Goal: Task Accomplishment & Management: Manage account settings

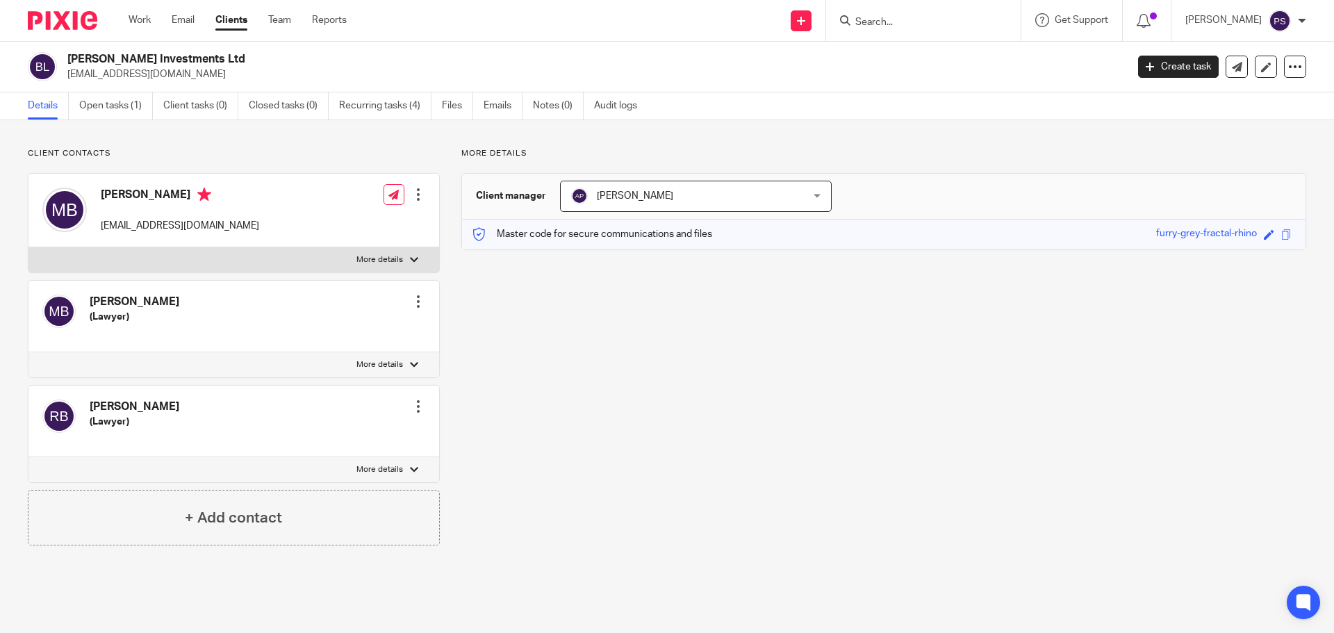
click at [710, 238] on div "Master code for secure communications and files furry-grey-fractal-rhino Save f…" at bounding box center [884, 235] width 844 height 30
click at [623, 198] on span "[PERSON_NAME]" at bounding box center [635, 196] width 76 height 10
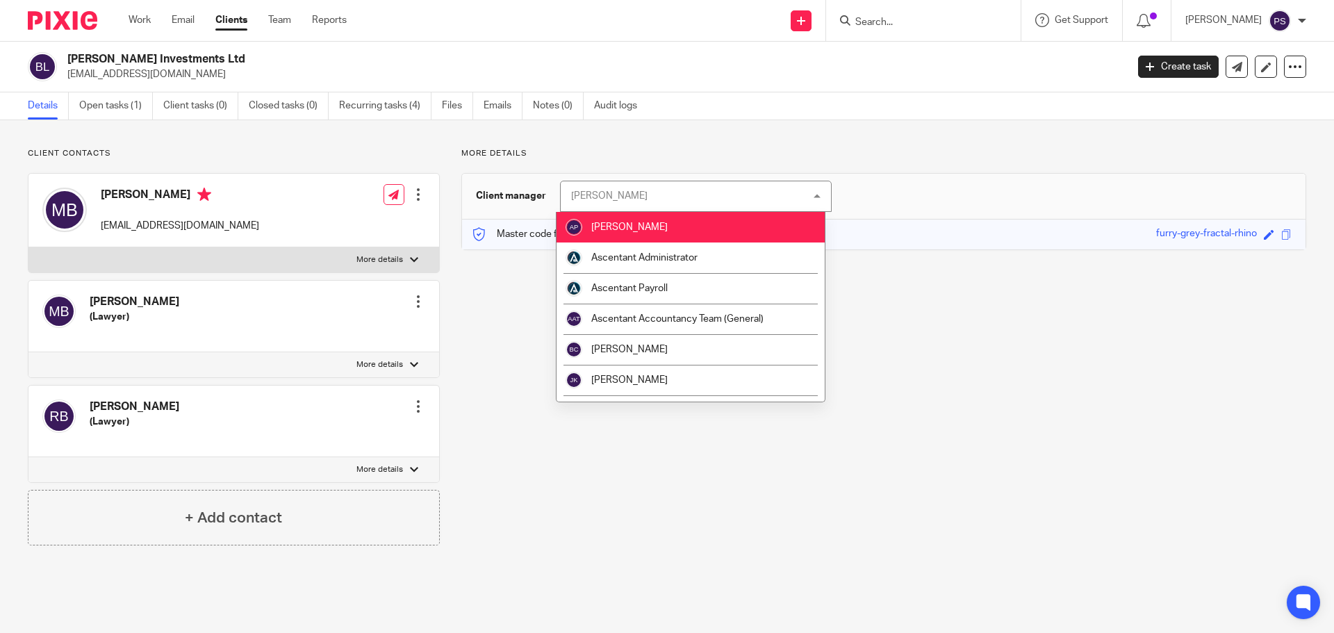
click at [992, 386] on div "More details Client manager [PERSON_NAME] [PERSON_NAME] [PERSON_NAME] Ascentant…" at bounding box center [873, 357] width 867 height 418
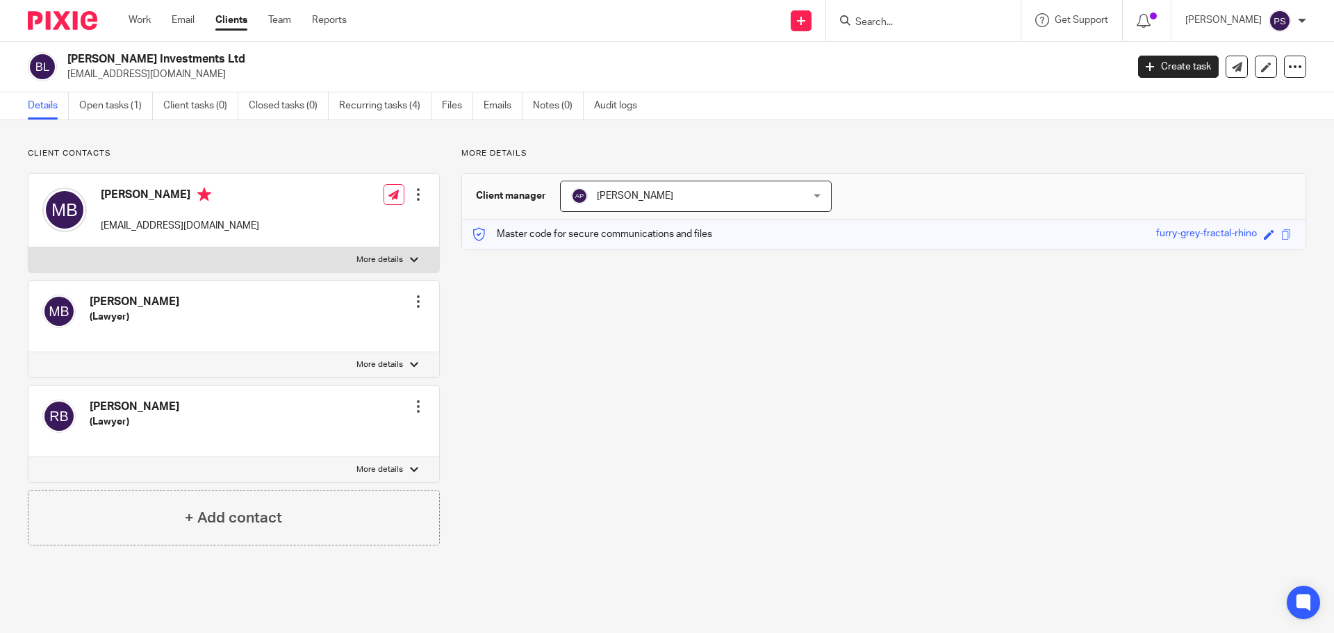
click at [414, 194] on div at bounding box center [418, 195] width 14 height 14
drag, startPoint x: 662, startPoint y: 293, endPoint x: 677, endPoint y: 290, distance: 14.9
click at [663, 293] on div "More details Client manager Adrian Peck Adrian Peck Adrian Peck Ascentant Admin…" at bounding box center [873, 357] width 867 height 418
click at [1264, 235] on span at bounding box center [1269, 234] width 10 height 10
type input "furry-grey-fractal-rhino"
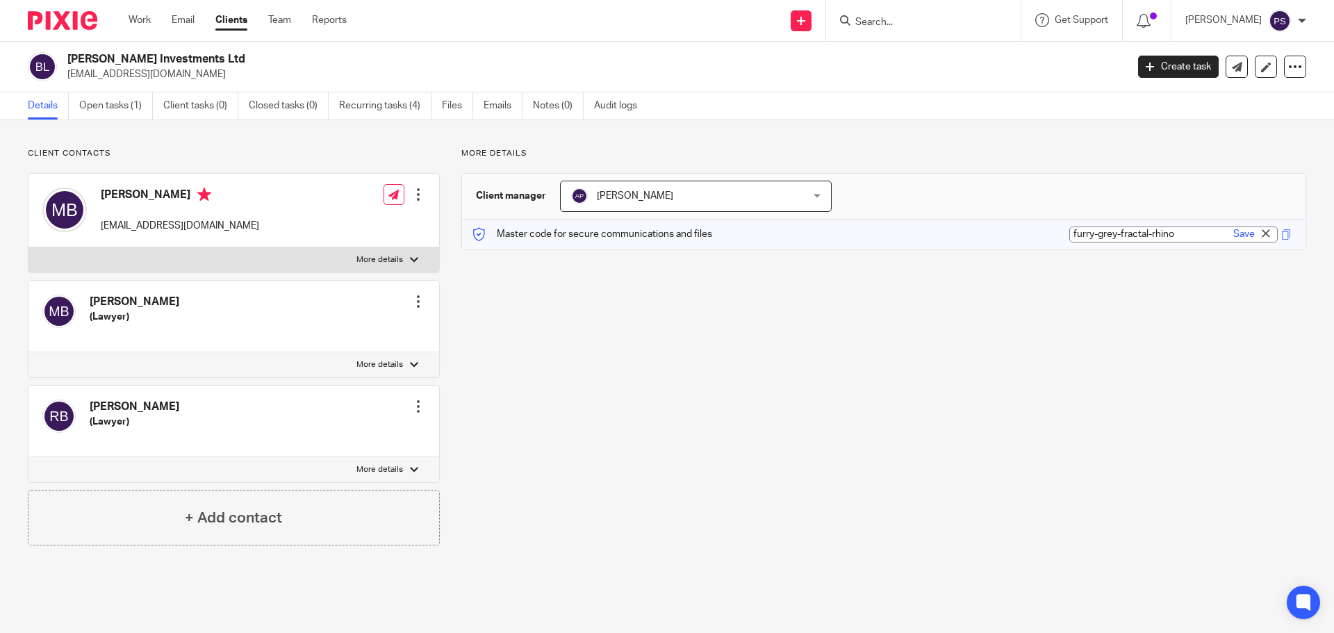
click at [1097, 142] on div "Client contacts Mark Bidwell mark_bidwell@hotmail.com Edit contact Create clien…" at bounding box center [667, 357] width 1334 height 474
click at [38, 107] on link "Details" at bounding box center [48, 105] width 41 height 27
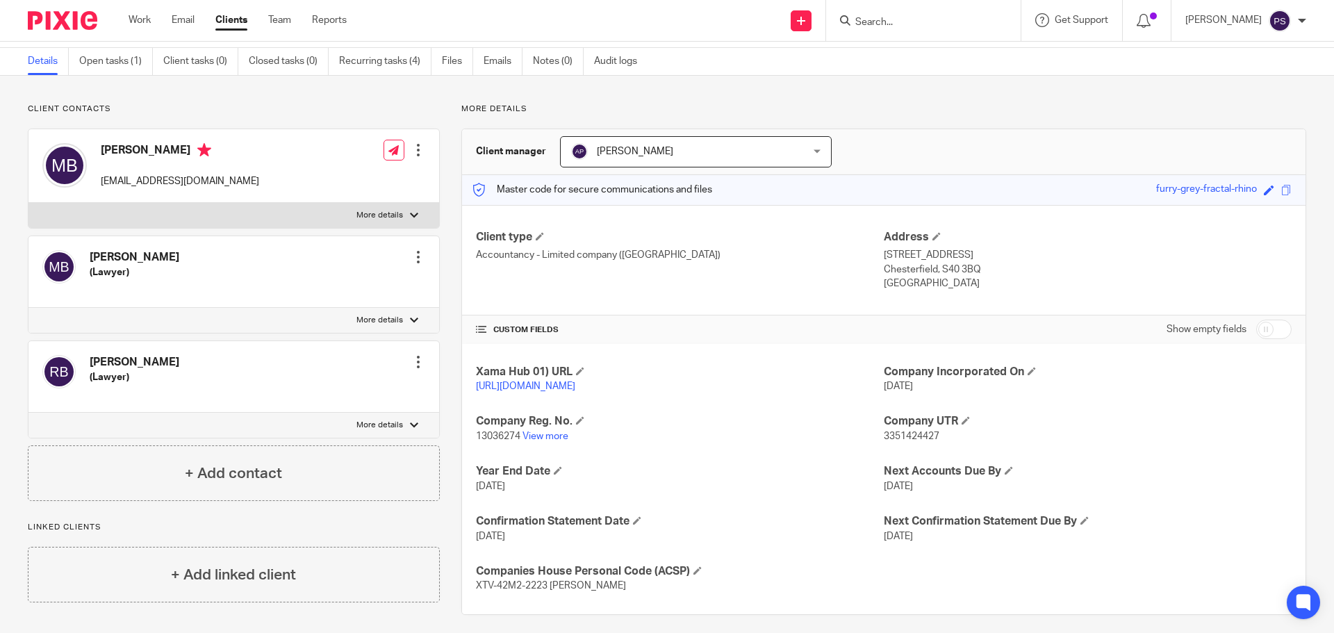
scroll to position [68, 0]
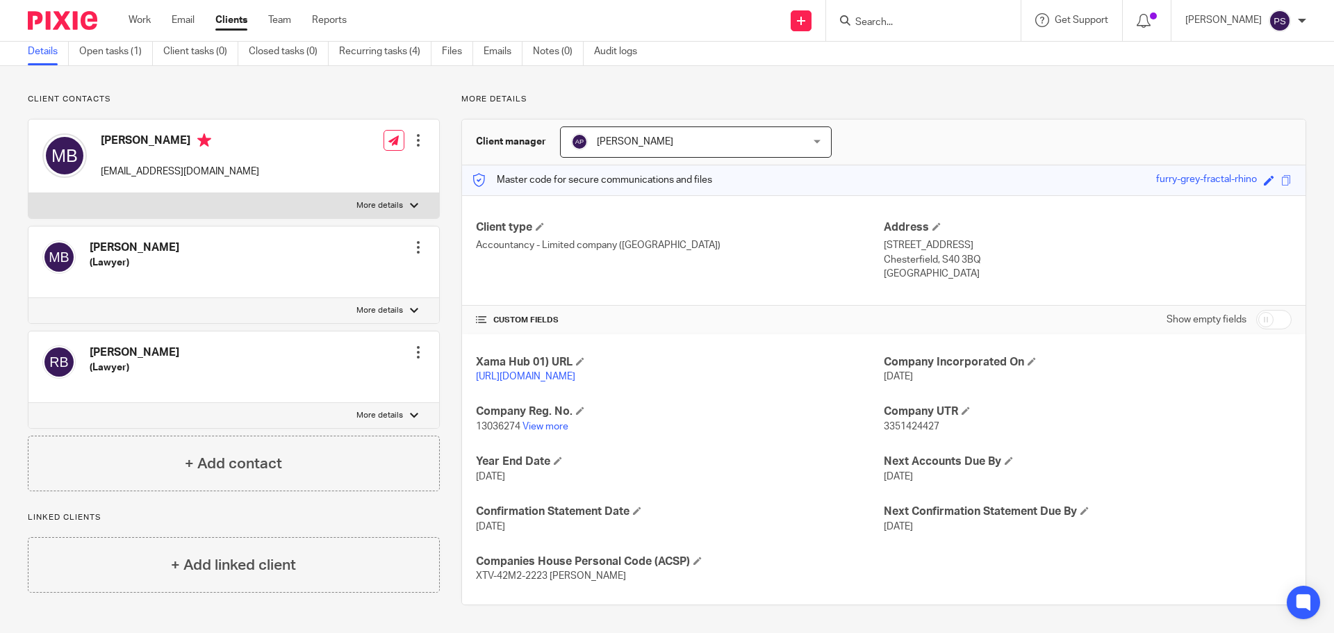
click at [1263, 310] on input "checkbox" at bounding box center [1274, 319] width 35 height 19
checkbox input "true"
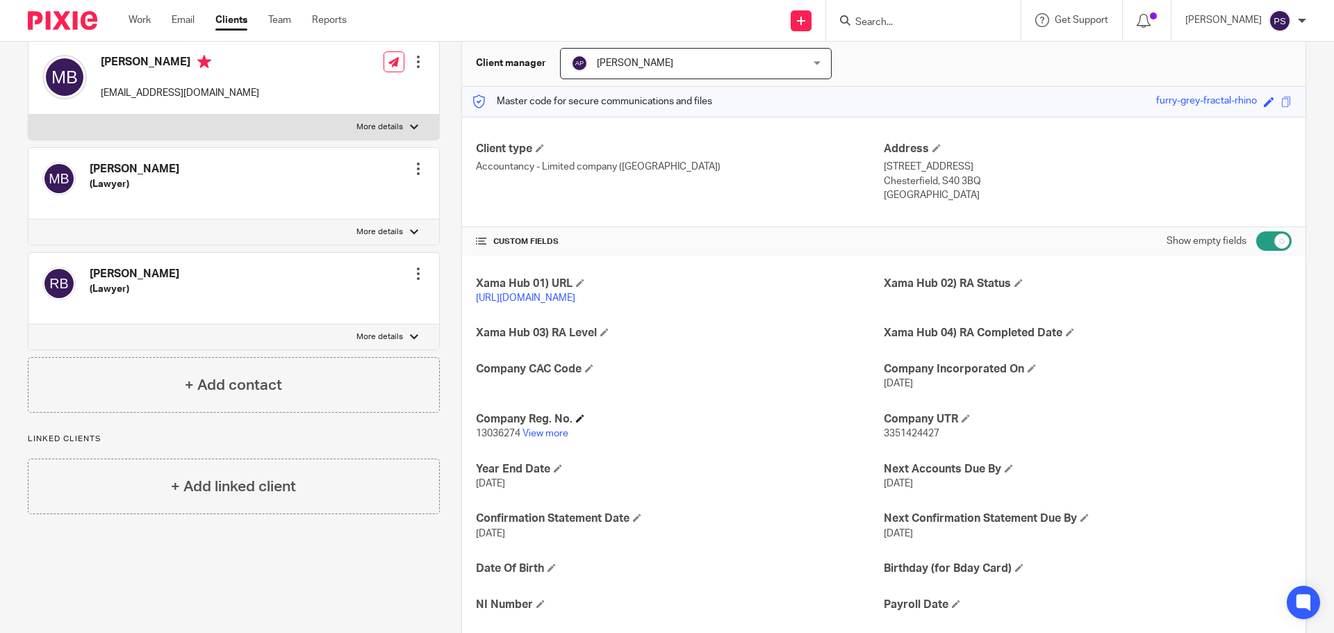
scroll to position [139, 0]
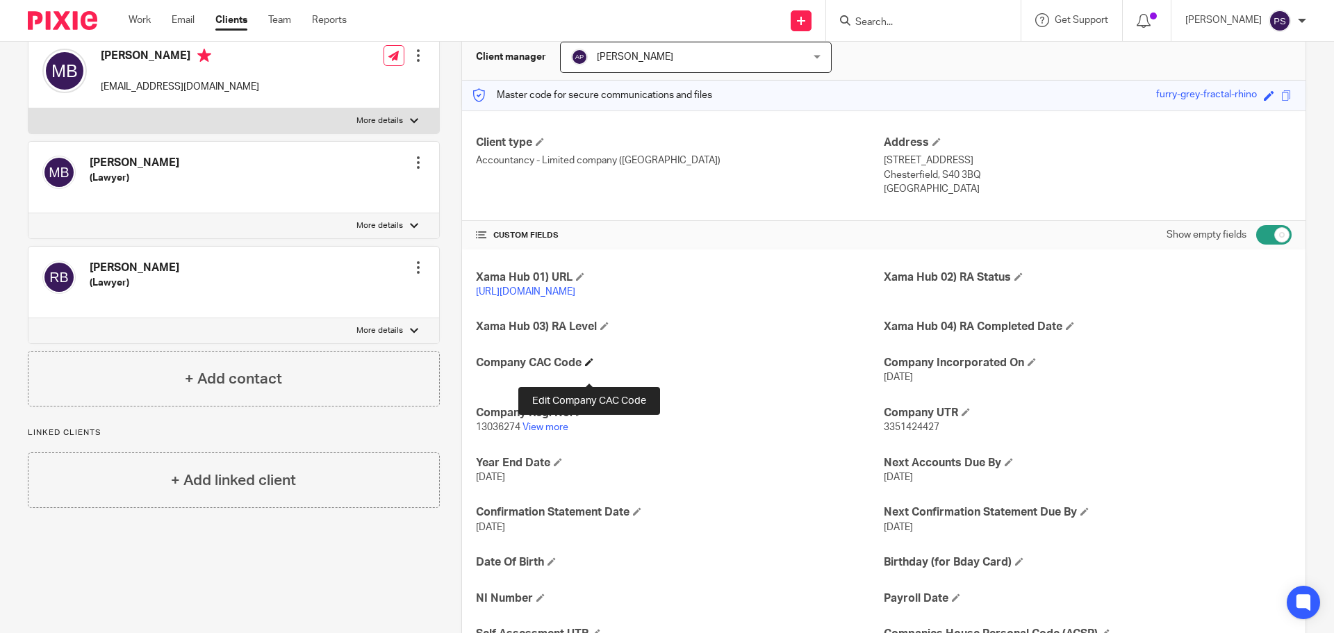
click at [590, 366] on span at bounding box center [589, 362] width 8 height 8
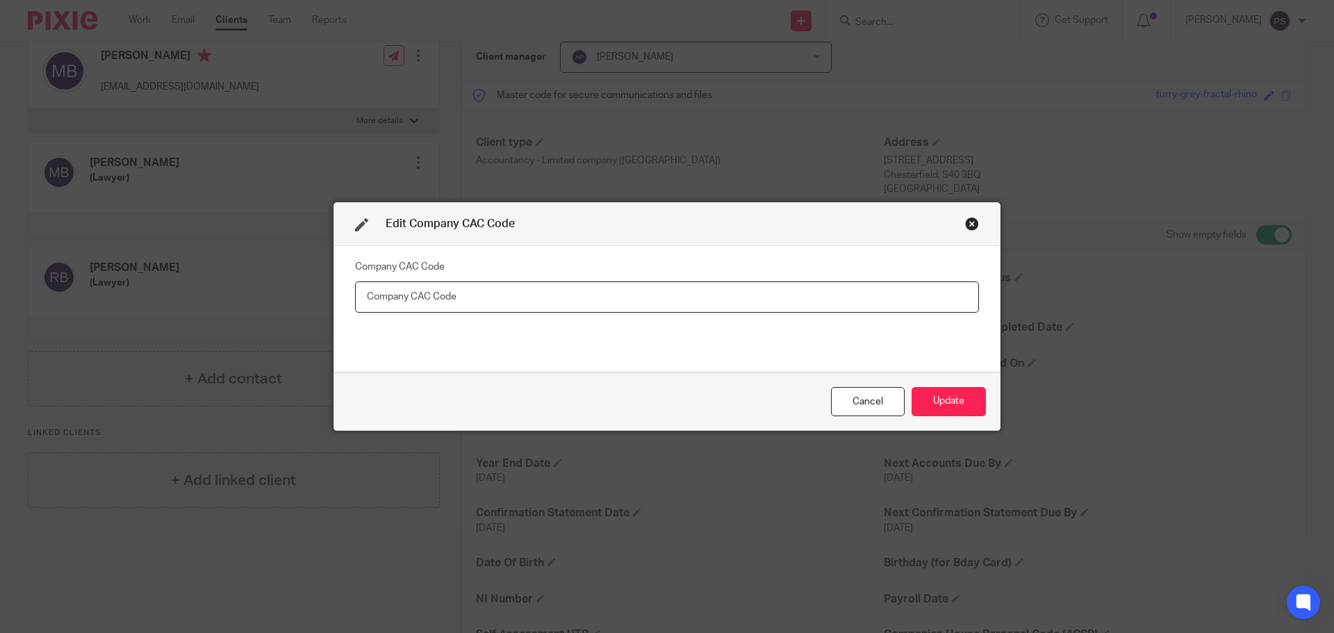
click at [508, 295] on input "text" at bounding box center [667, 296] width 624 height 31
type input "LQ394Q"
click at [947, 393] on button "Update" at bounding box center [949, 402] width 74 height 30
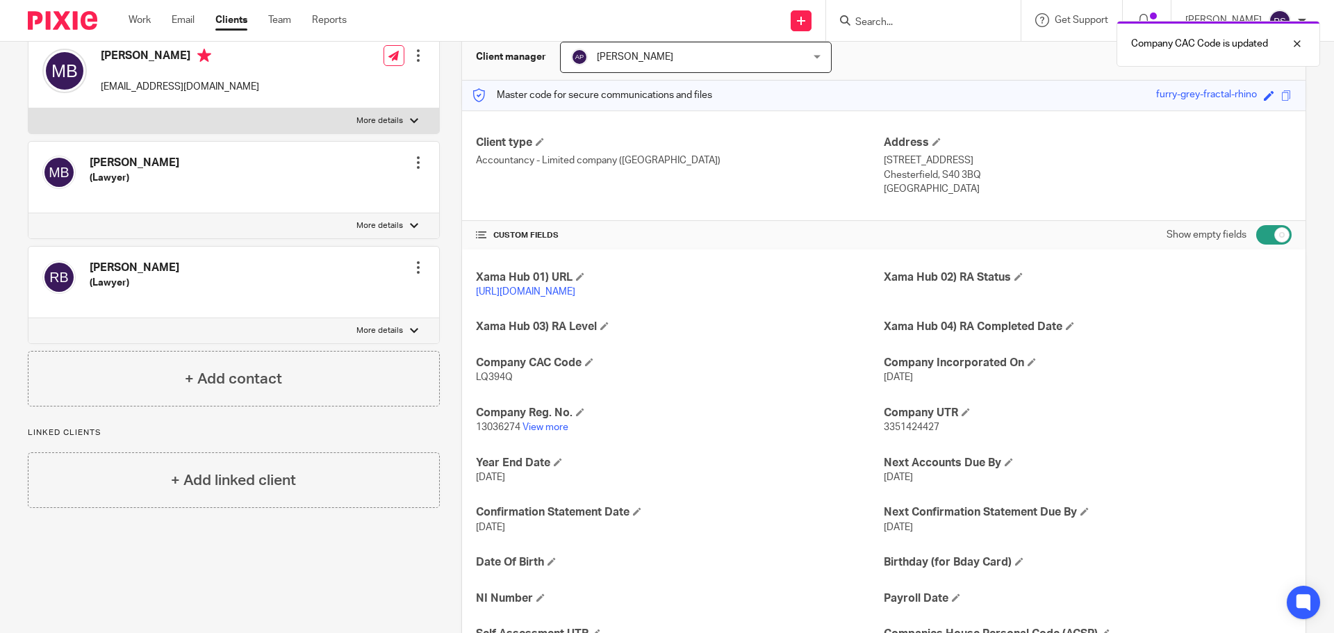
click at [911, 16] on div "Company CAC Code is updated" at bounding box center [993, 40] width 653 height 53
click at [915, 21] on div "Company CAC Code is updated" at bounding box center [993, 40] width 653 height 53
click at [926, 25] on input "Search" at bounding box center [916, 23] width 125 height 13
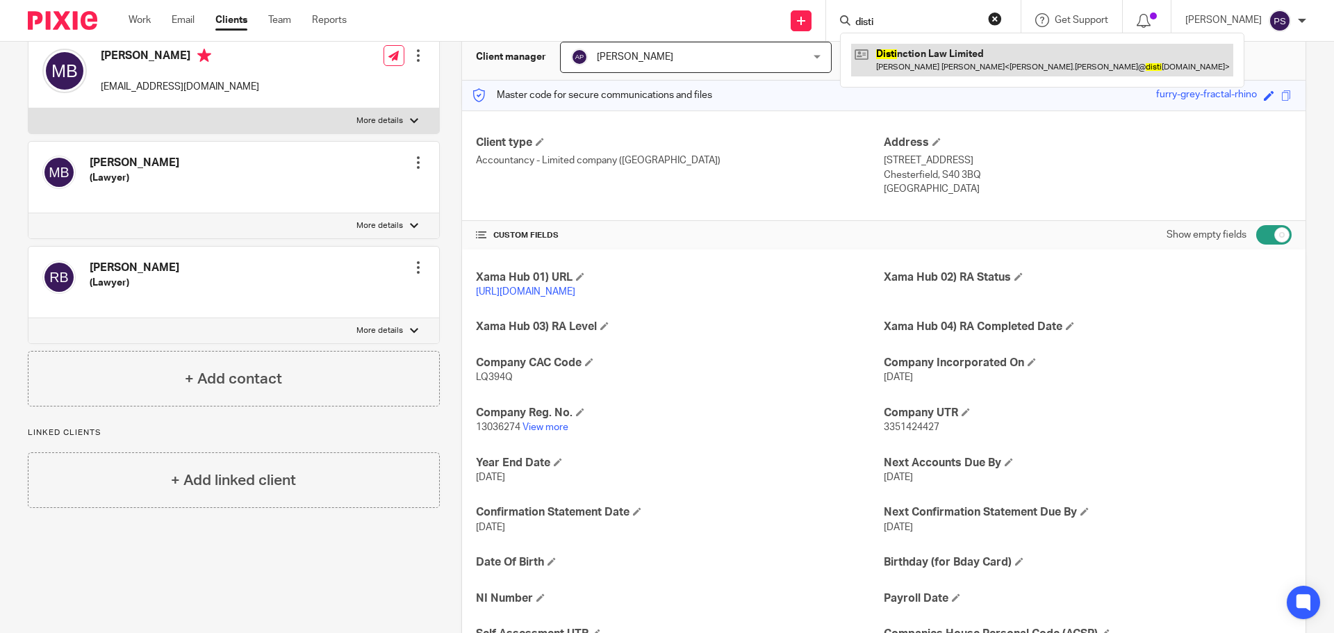
type input "disti"
click at [957, 49] on link at bounding box center [1042, 60] width 382 height 32
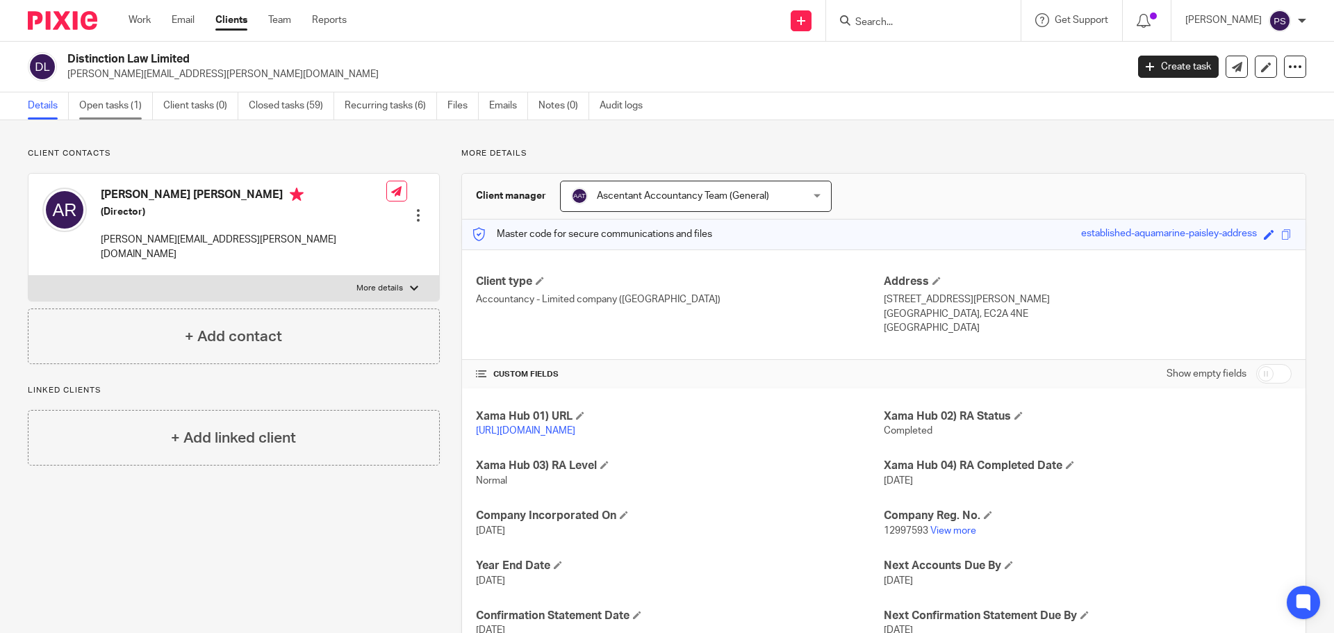
click at [119, 108] on link "Open tasks (1)" at bounding box center [116, 105] width 74 height 27
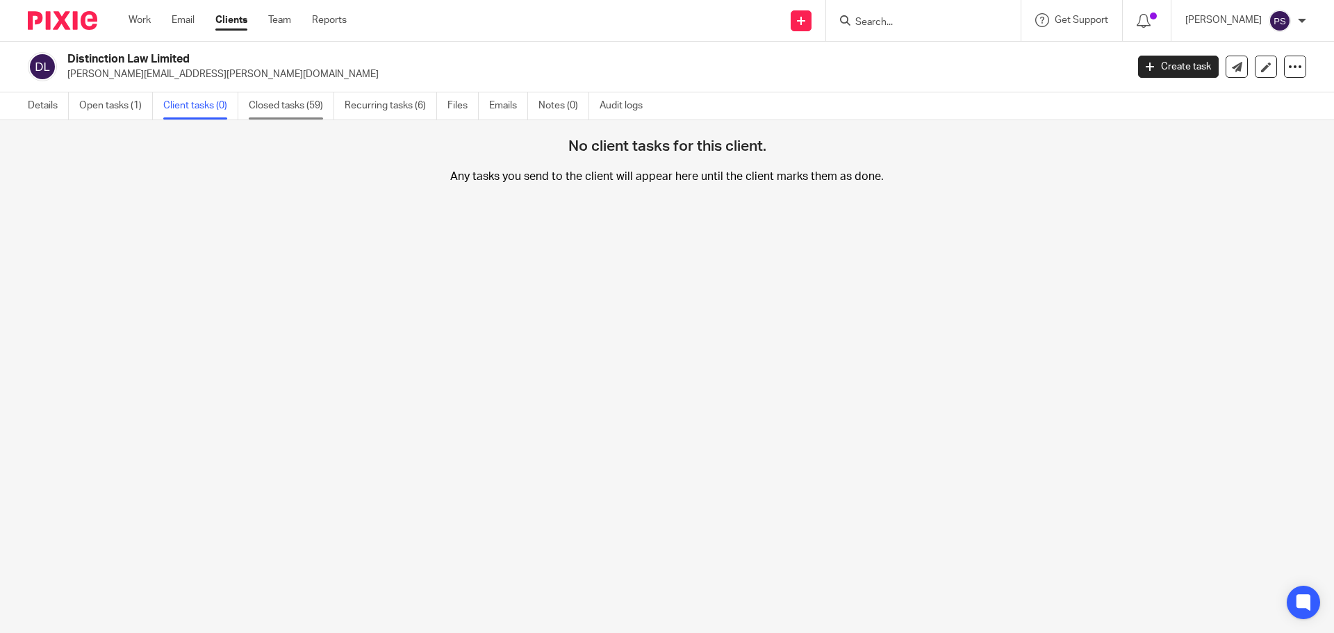
click at [279, 111] on link "Closed tasks (59)" at bounding box center [291, 105] width 85 height 27
click at [464, 105] on link "Files" at bounding box center [463, 105] width 31 height 27
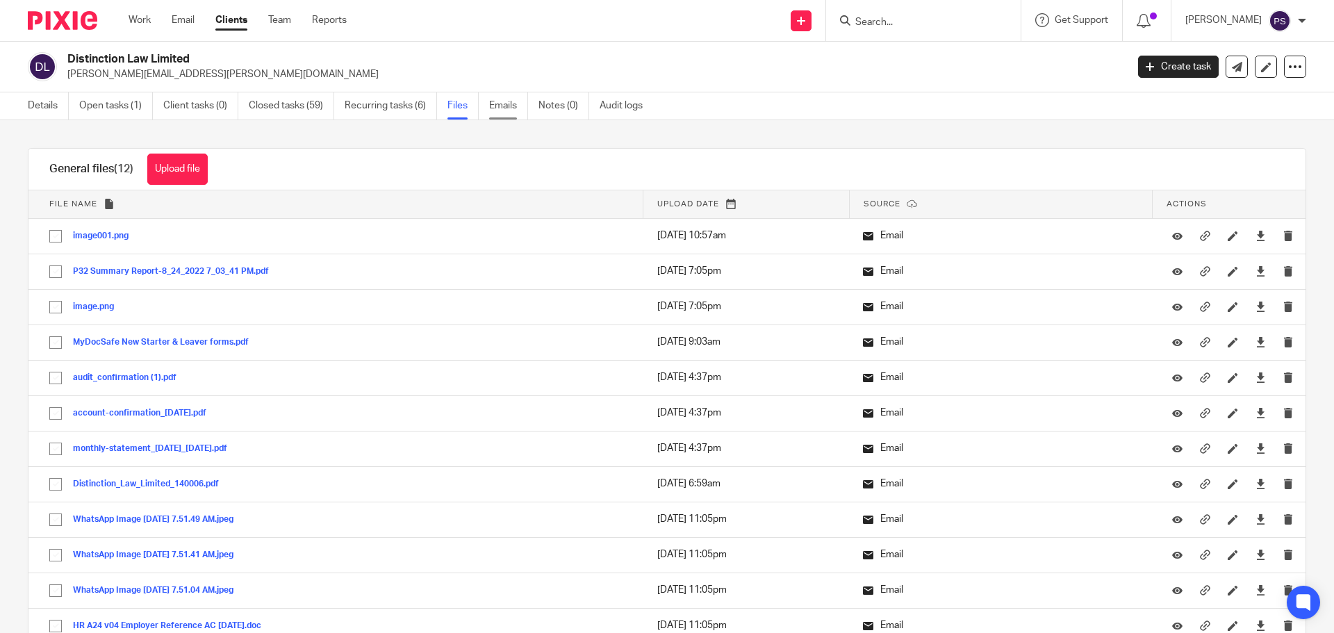
click at [497, 109] on link "Emails" at bounding box center [508, 105] width 39 height 27
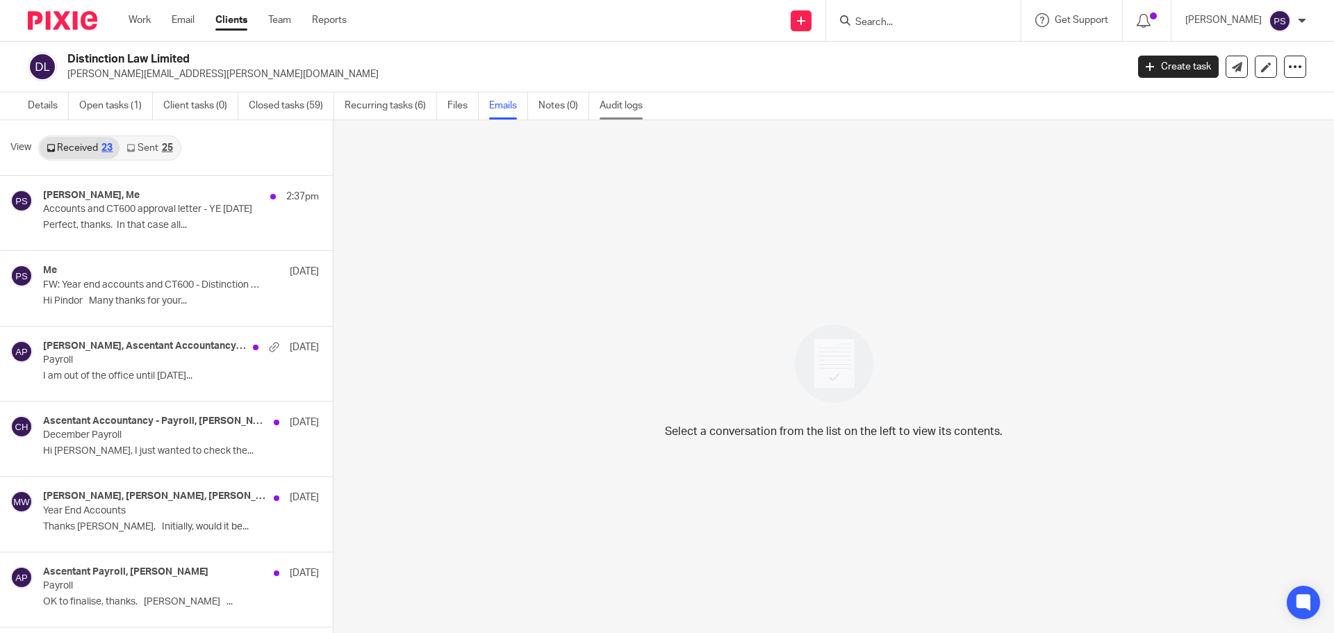
click at [625, 105] on link "Audit logs" at bounding box center [627, 105] width 54 height 27
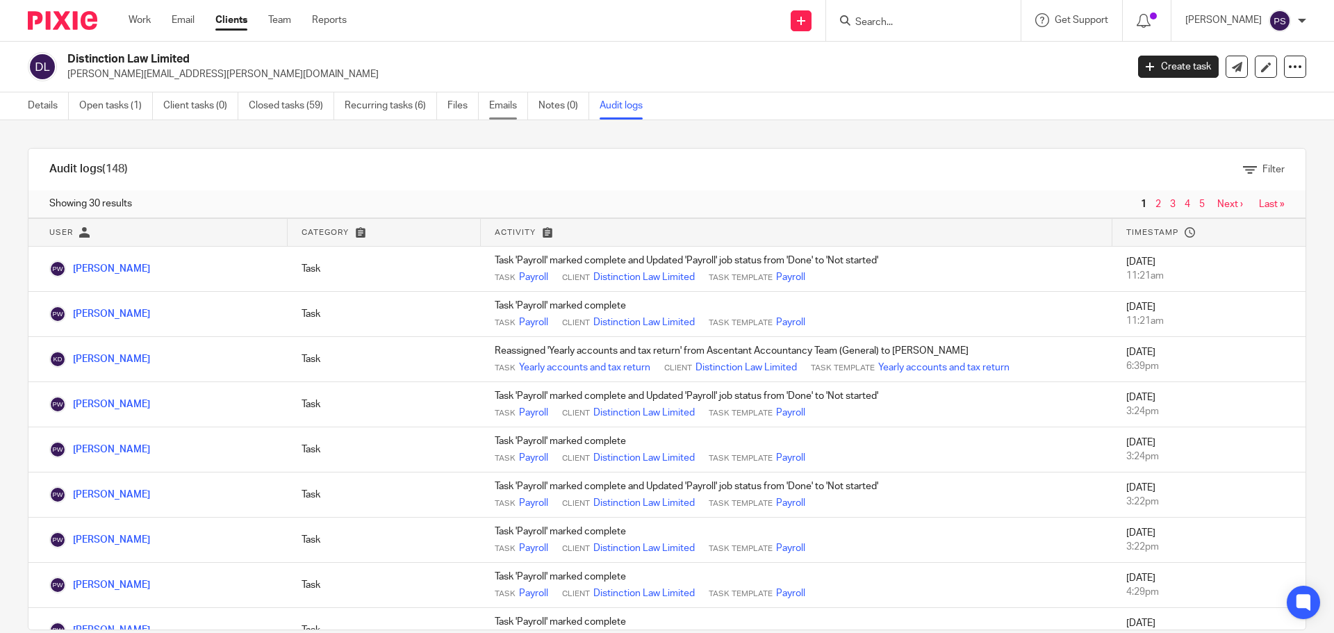
click at [518, 106] on link "Emails" at bounding box center [508, 105] width 39 height 27
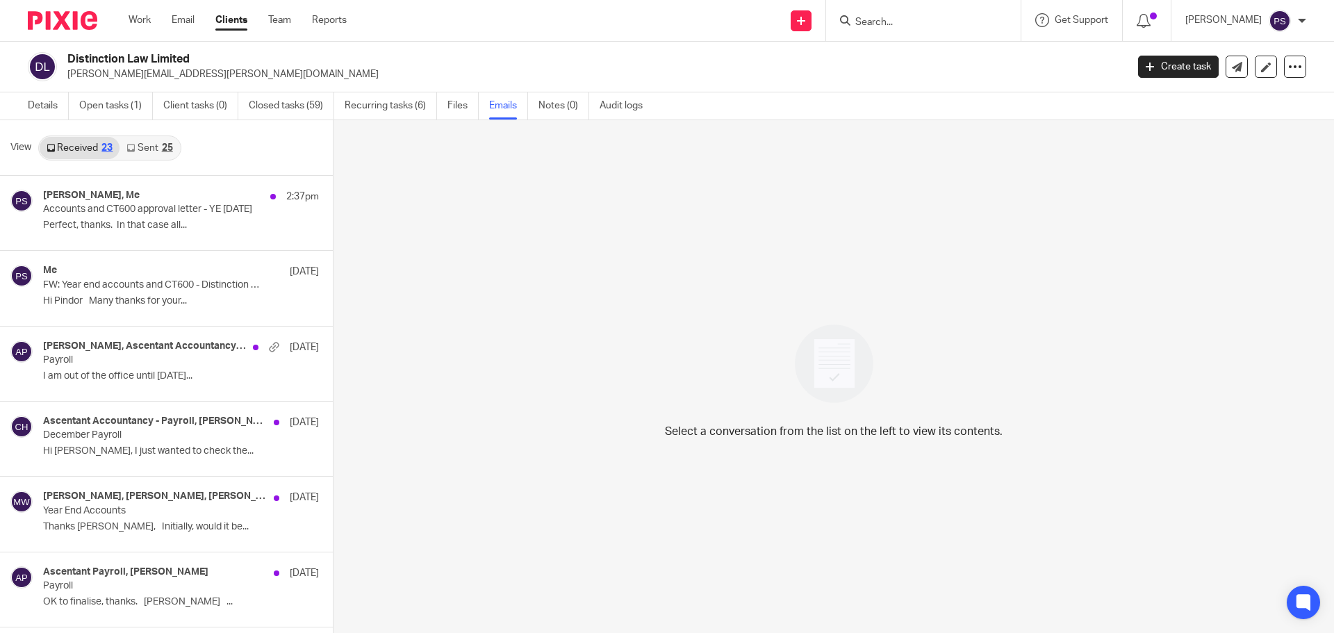
drag, startPoint x: 70, startPoint y: 60, endPoint x: 204, endPoint y: 49, distance: 133.9
click at [197, 51] on div "Distinction Law Limited adam.rooney@distinctionlaw.com Create task Update from …" at bounding box center [667, 67] width 1334 height 51
copy h2 "Distinction Law Limited"
